Goal: Task Accomplishment & Management: Complete application form

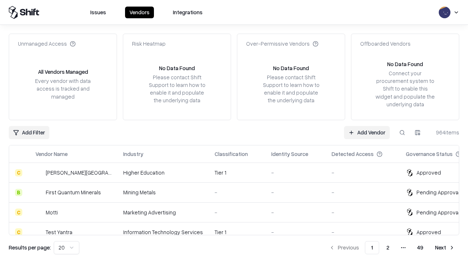
click at [367, 132] on link "Add Vendor" at bounding box center [367, 132] width 46 height 13
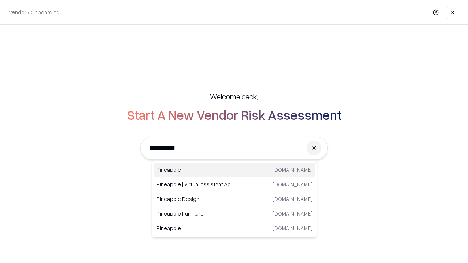
click at [235, 170] on div "Pineapple [DOMAIN_NAME]" at bounding box center [235, 170] width 162 height 15
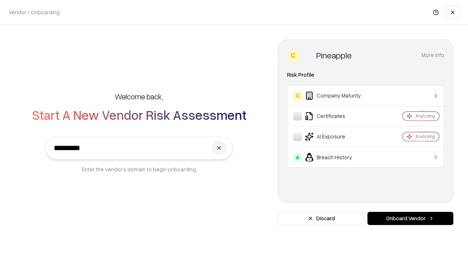
type input "*********"
click at [410, 219] on button "Onboard Vendor" at bounding box center [411, 218] width 86 height 13
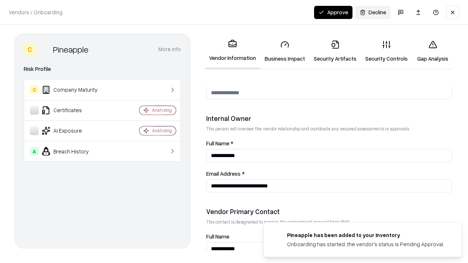
scroll to position [379, 0]
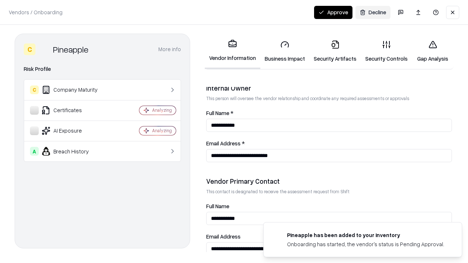
click at [285, 51] on link "Business Impact" at bounding box center [284, 51] width 49 height 34
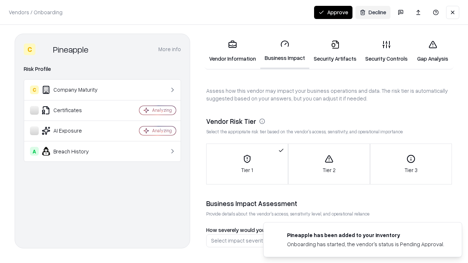
click at [333, 12] on button "Approve" at bounding box center [333, 12] width 38 height 13
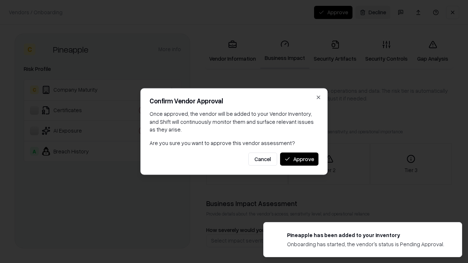
click at [299, 159] on button "Approve" at bounding box center [299, 159] width 38 height 13
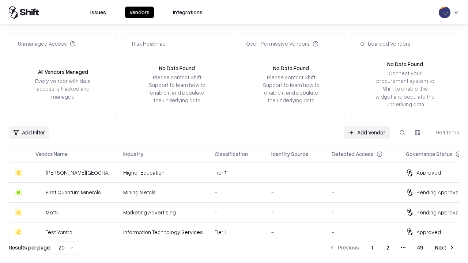
click at [367, 132] on link "Add Vendor" at bounding box center [367, 132] width 46 height 13
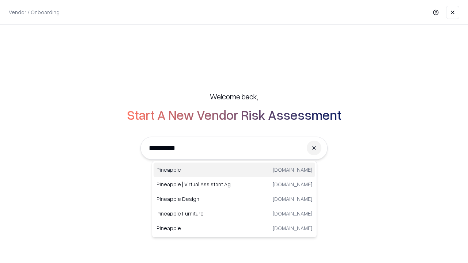
click at [235, 170] on div "Pineapple [DOMAIN_NAME]" at bounding box center [235, 170] width 162 height 15
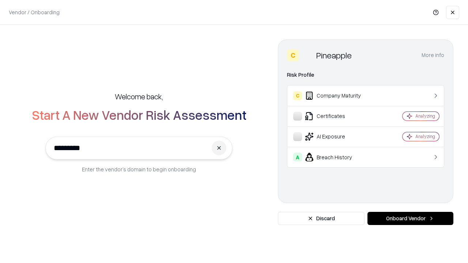
type input "*********"
click at [410, 219] on button "Onboard Vendor" at bounding box center [411, 218] width 86 height 13
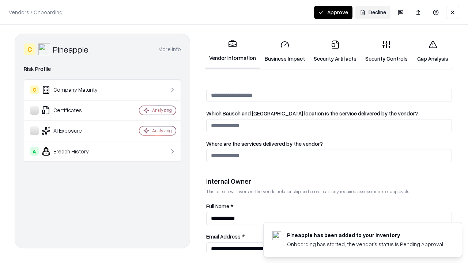
scroll to position [379, 0]
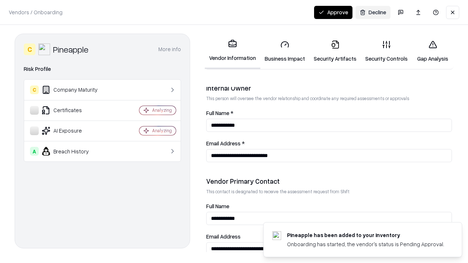
click at [333, 12] on button "Approve" at bounding box center [333, 12] width 38 height 13
